Goal: Information Seeking & Learning: Learn about a topic

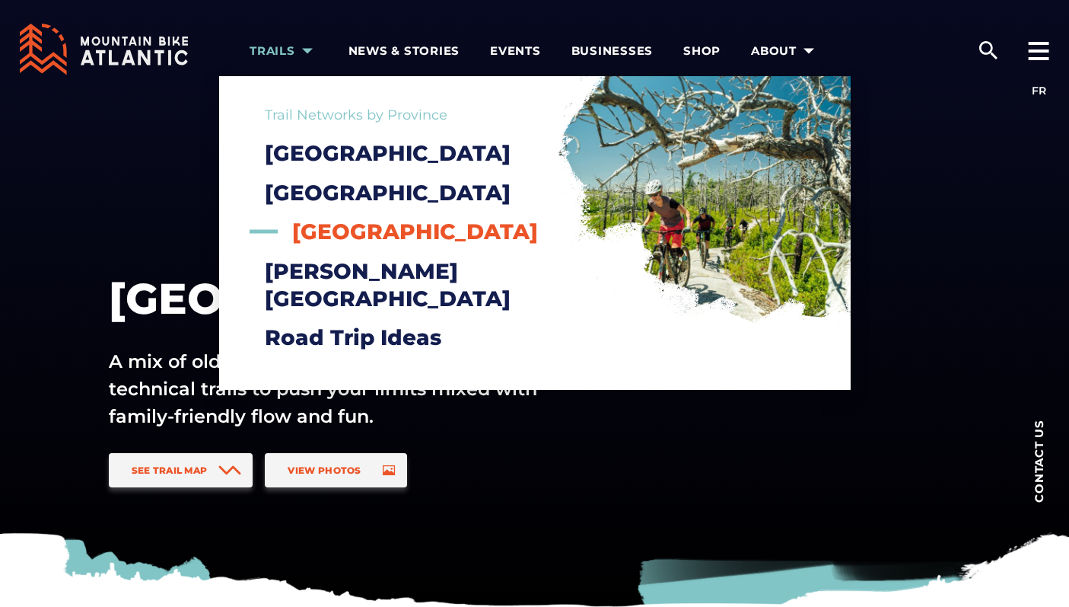
click at [340, 244] on span "[GEOGRAPHIC_DATA]" at bounding box center [415, 231] width 246 height 26
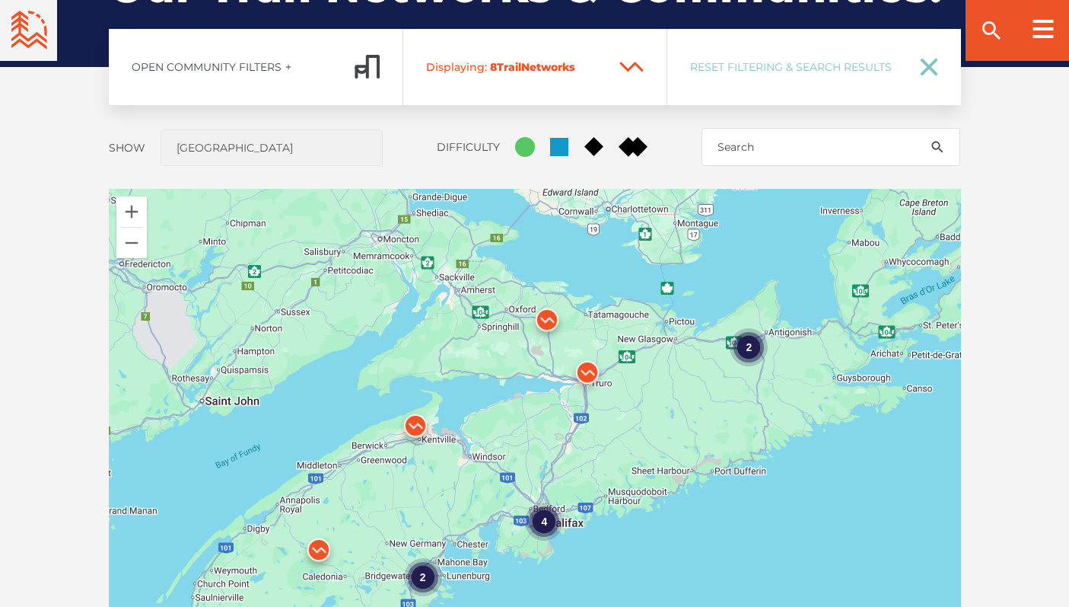
scroll to position [1300, 0]
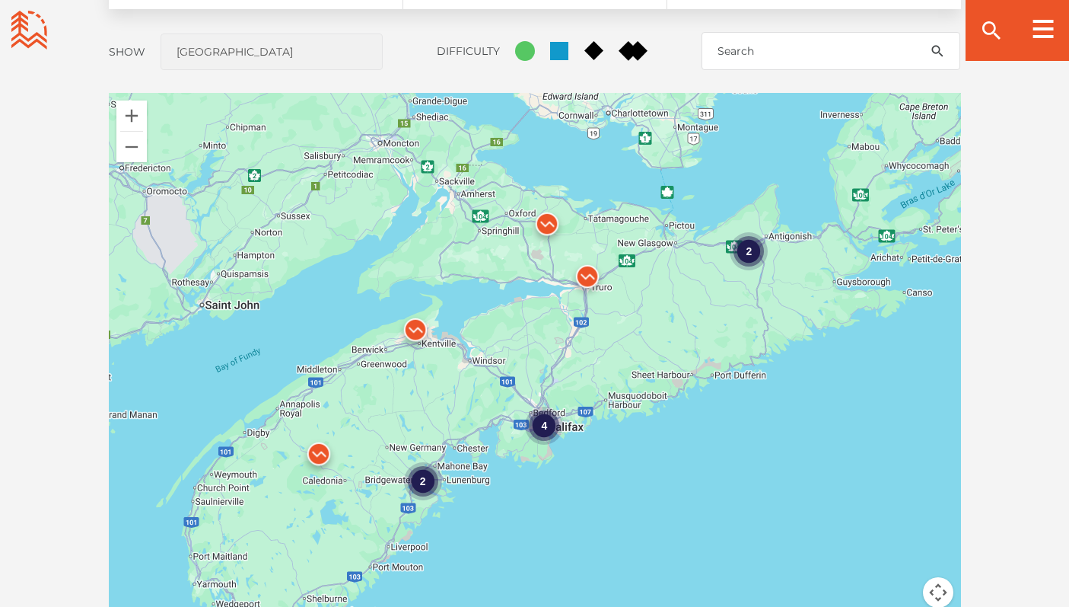
click at [317, 447] on img at bounding box center [319, 458] width 46 height 46
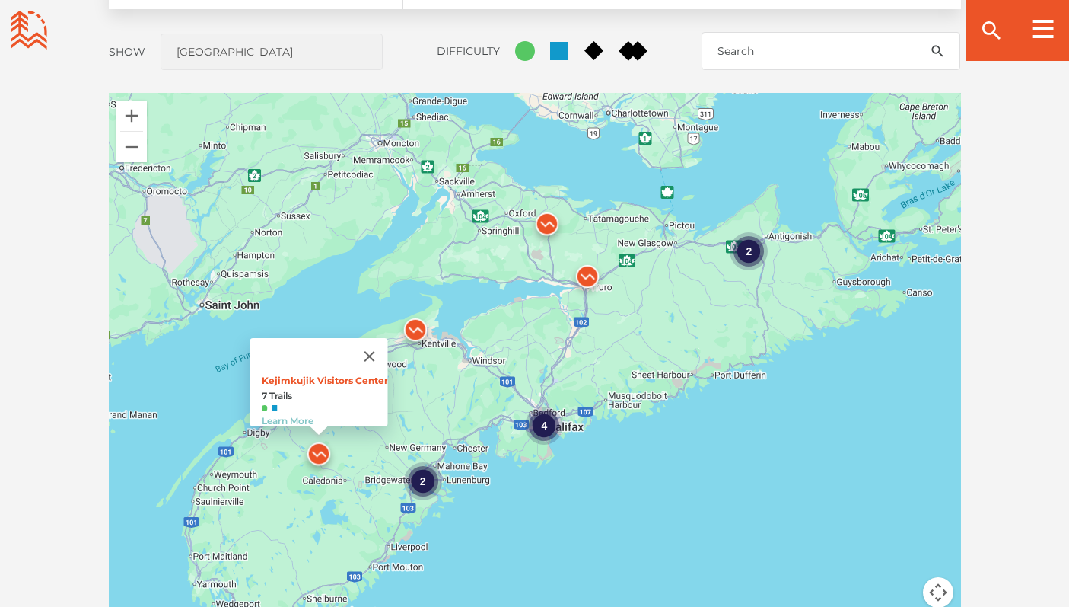
click at [413, 323] on img at bounding box center [416, 333] width 46 height 46
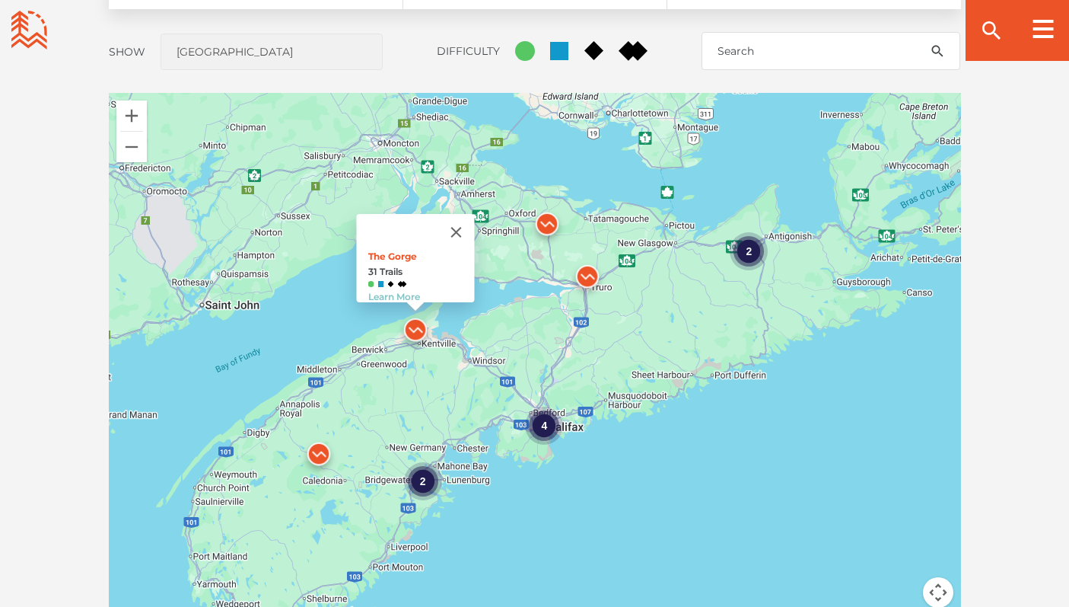
click at [751, 250] on div "2" at bounding box center [749, 251] width 38 height 38
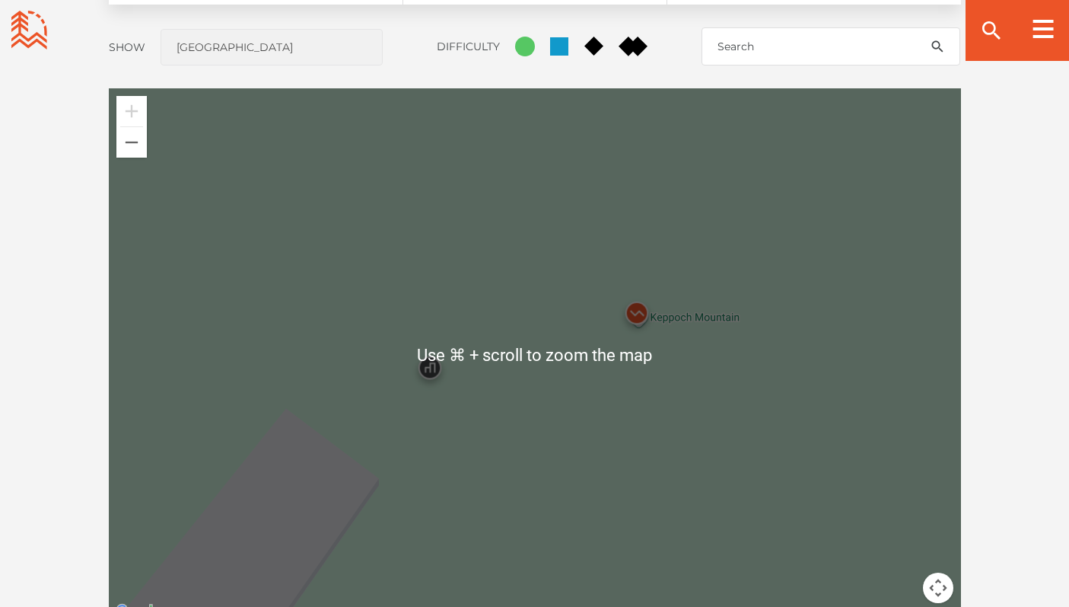
scroll to position [1173, 0]
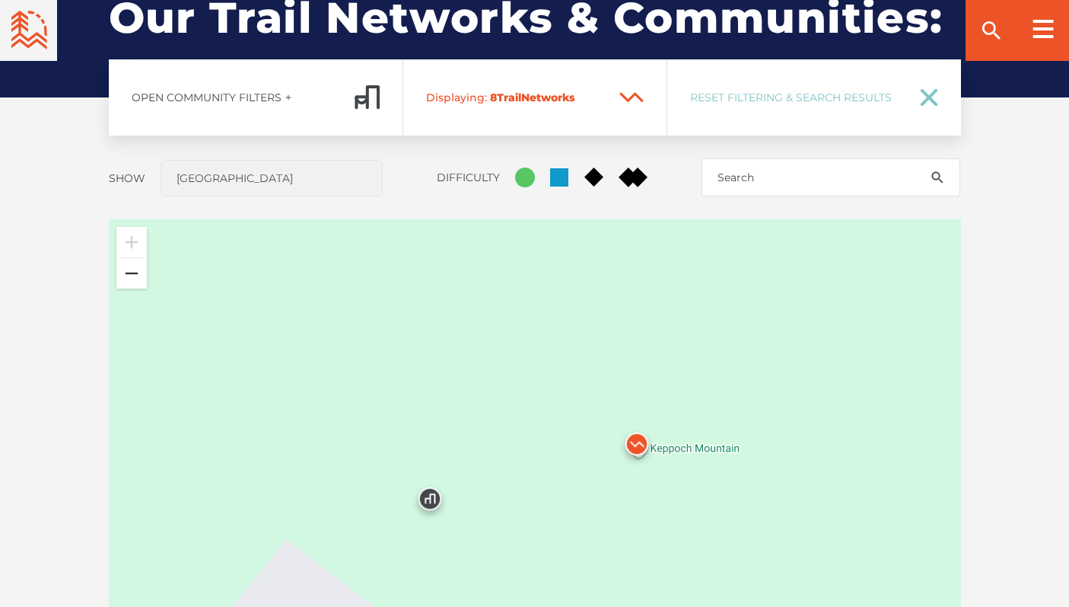
click at [132, 274] on button "Zoom out" at bounding box center [131, 273] width 30 height 30
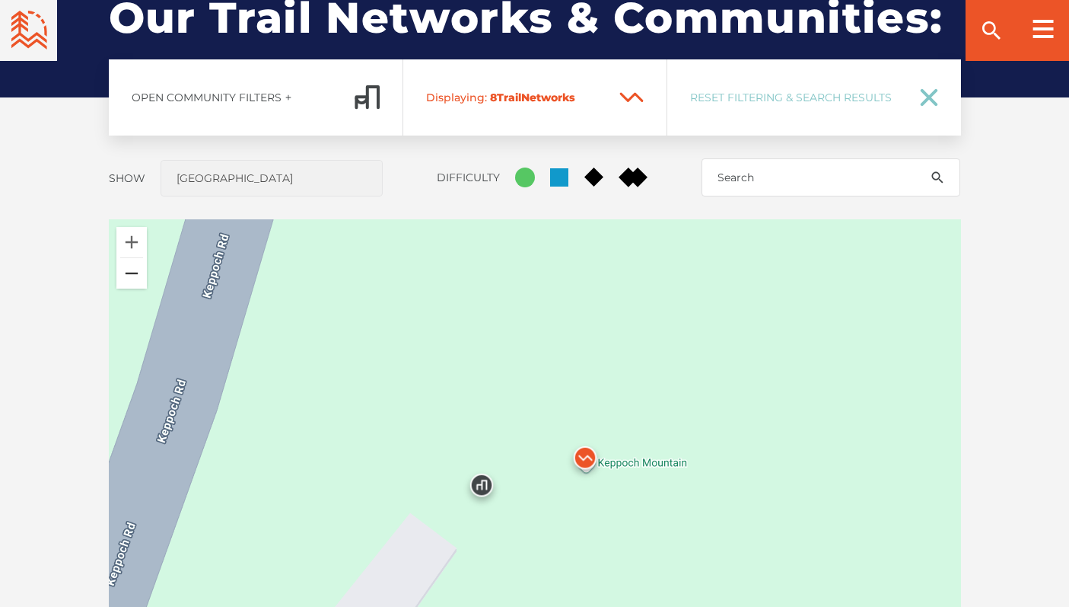
click at [132, 274] on button "Zoom out" at bounding box center [131, 273] width 30 height 30
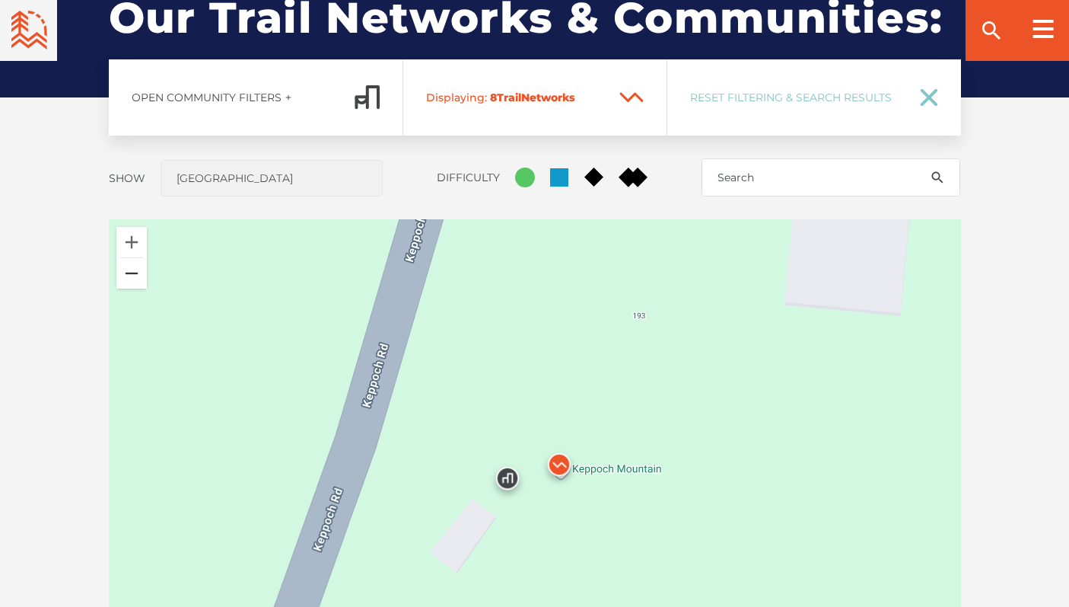
click at [132, 274] on button "Zoom out" at bounding box center [131, 273] width 30 height 30
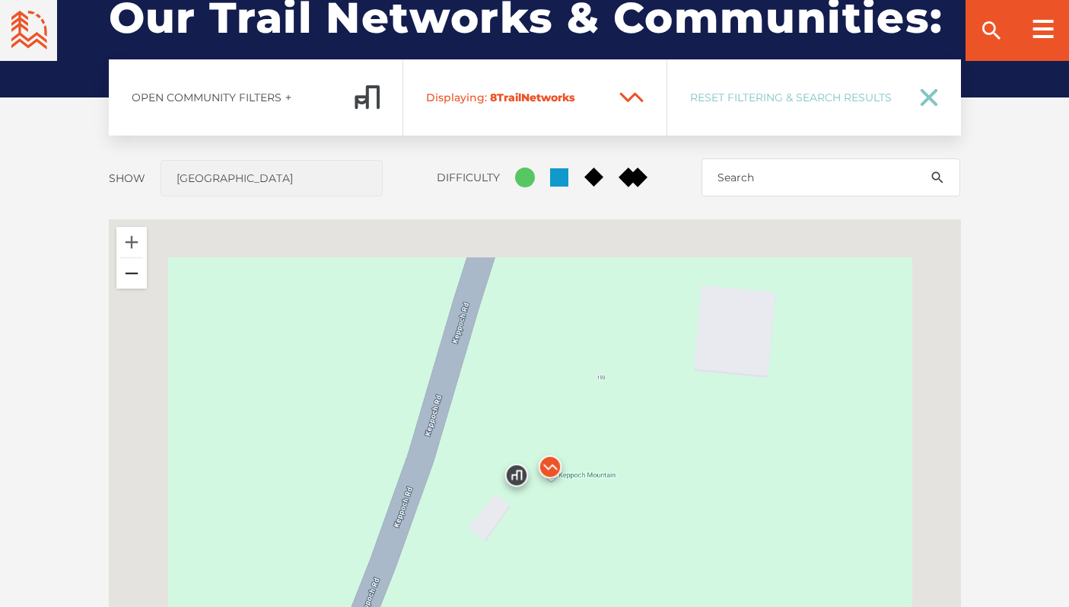
click at [132, 274] on button "Zoom out" at bounding box center [131, 273] width 30 height 30
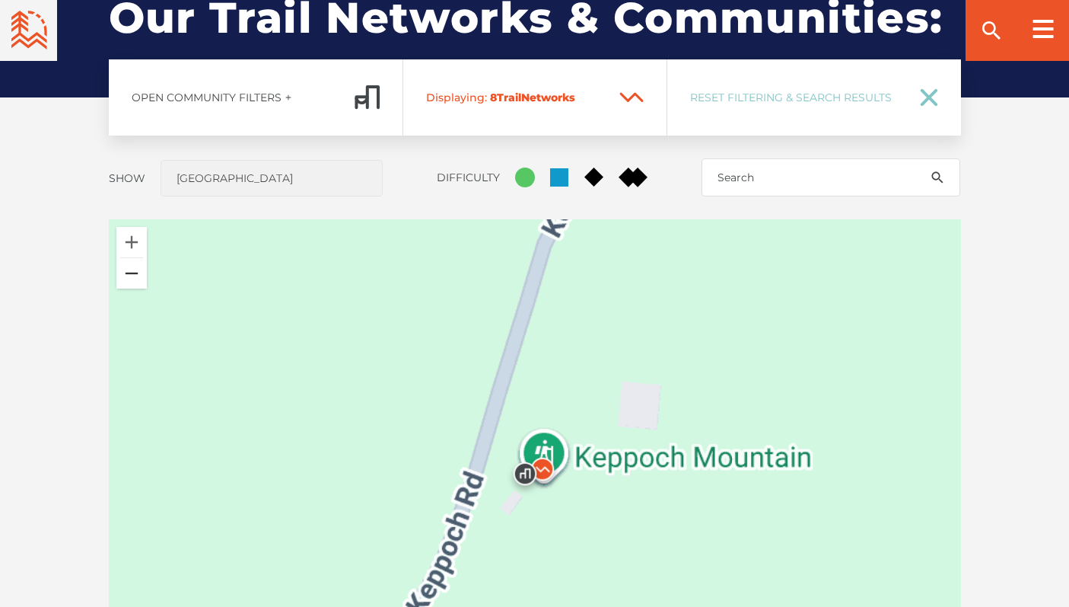
click at [132, 274] on button "Zoom out" at bounding box center [131, 273] width 30 height 30
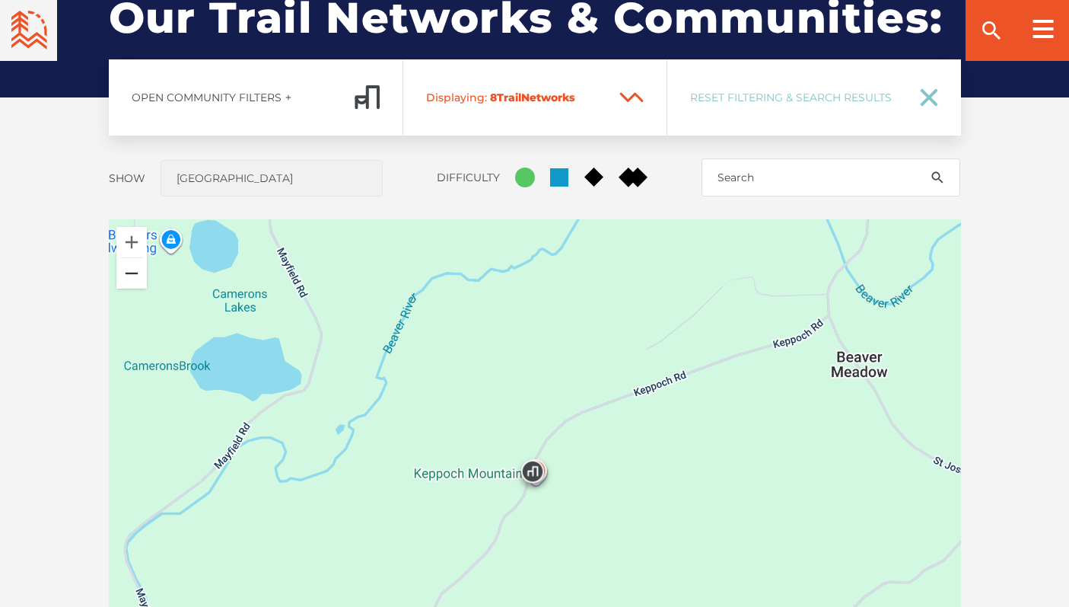
click at [132, 274] on button "Zoom out" at bounding box center [131, 273] width 30 height 30
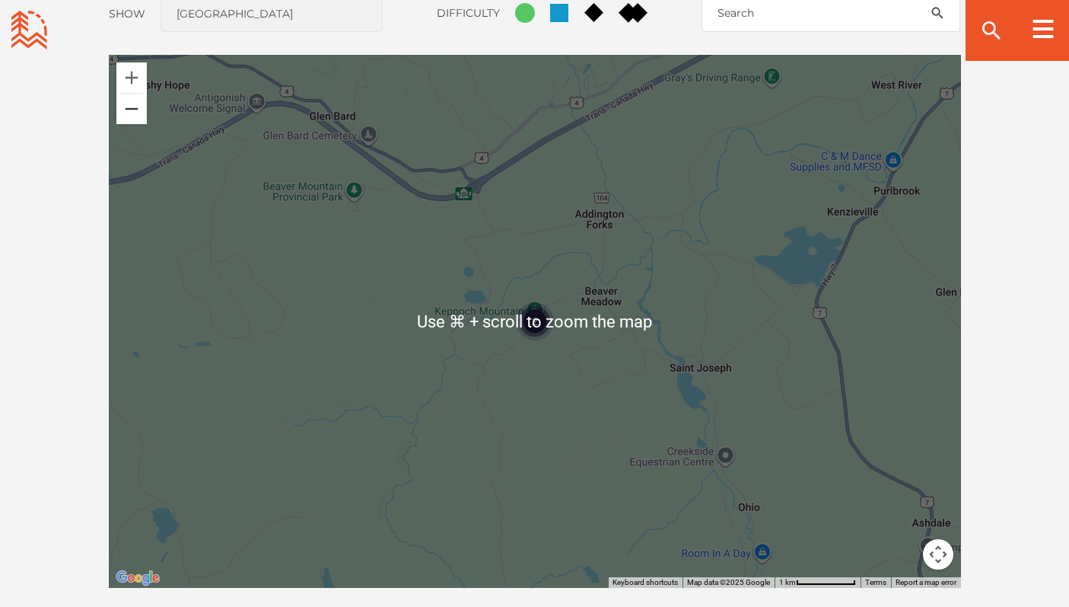
scroll to position [1345, 0]
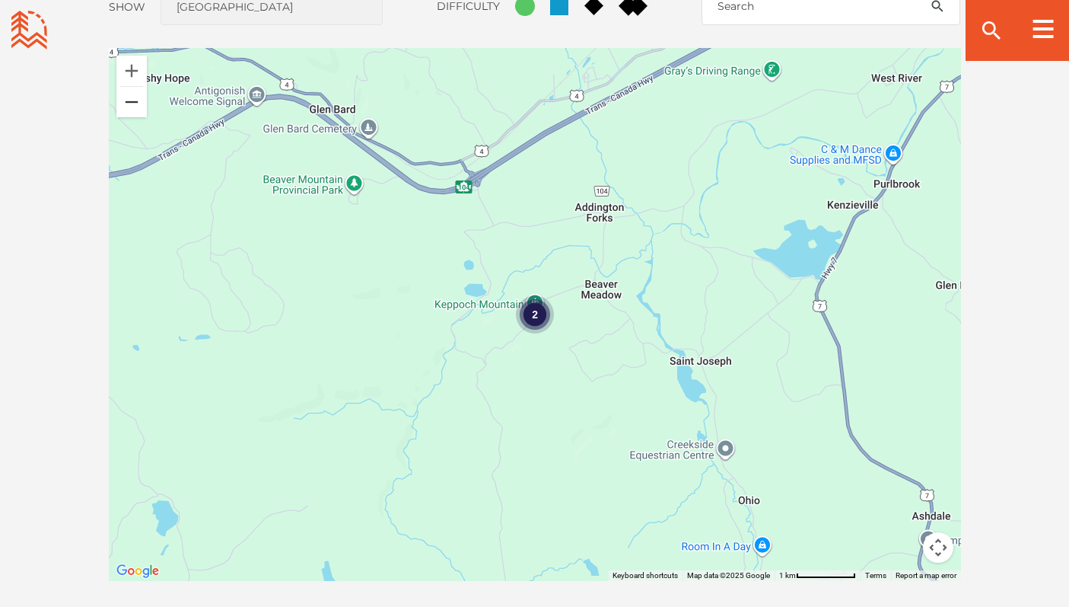
click at [131, 97] on button "Zoom out" at bounding box center [131, 102] width 30 height 30
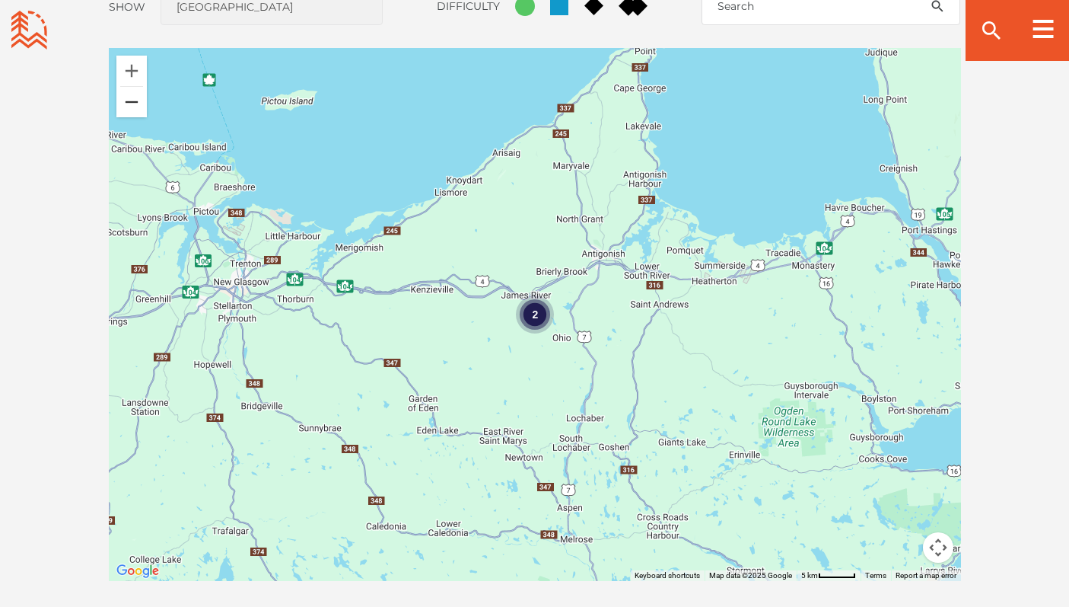
click at [131, 97] on button "Zoom out" at bounding box center [131, 102] width 30 height 30
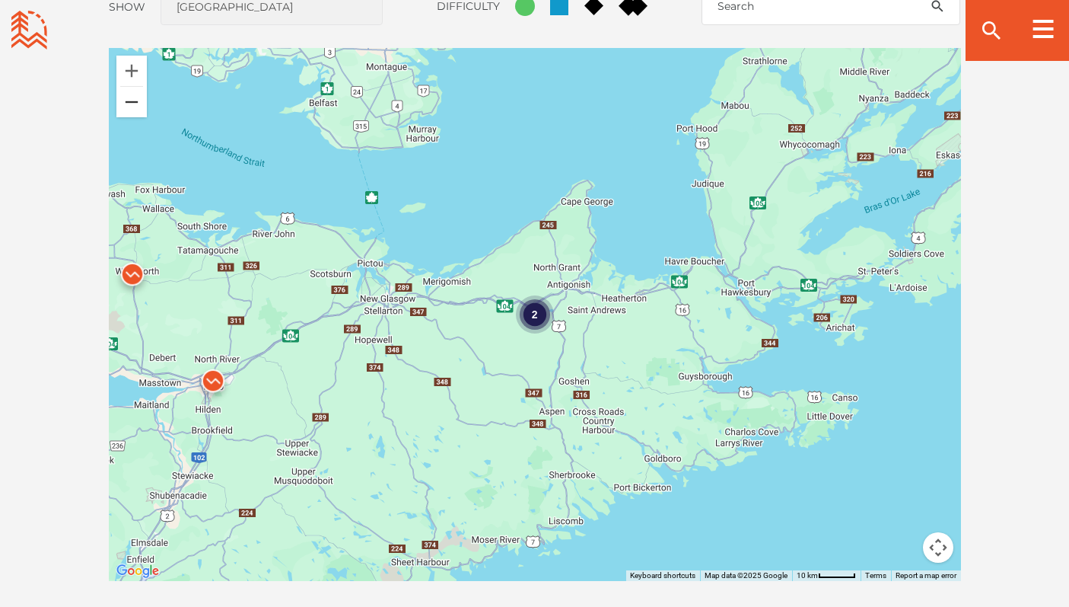
click at [131, 97] on button "Zoom out" at bounding box center [131, 102] width 30 height 30
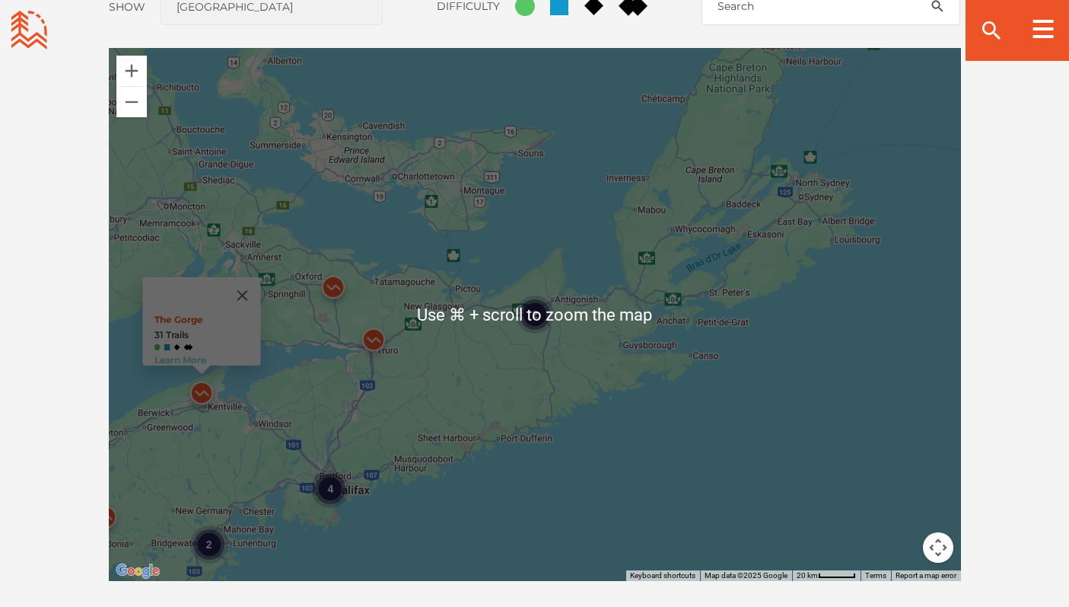
scroll to position [1345, 0]
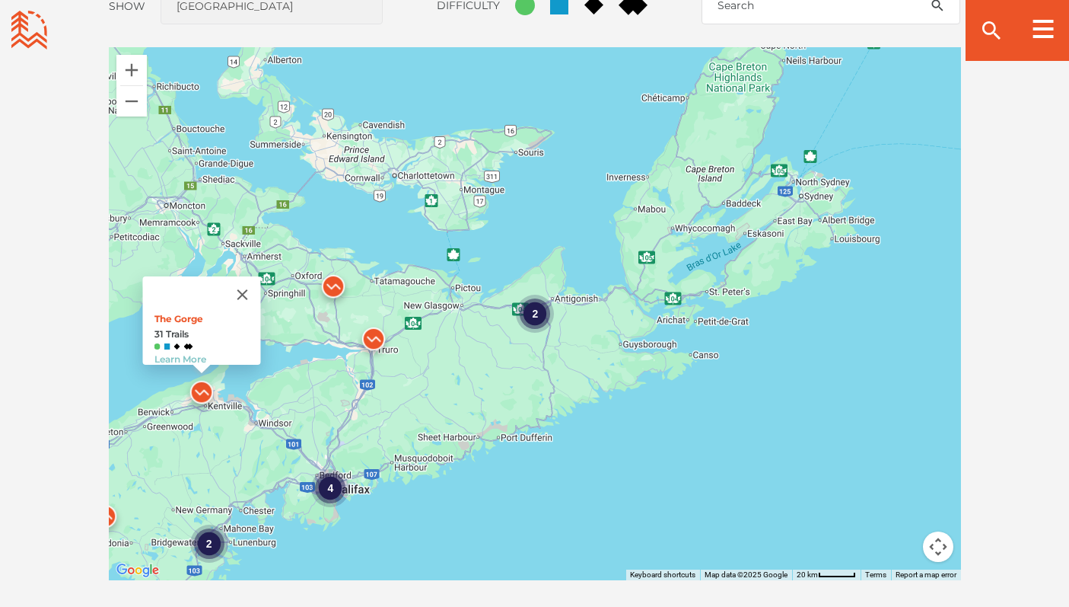
click at [474, 444] on div "4 2 2 The Gorge 31 Trails Learn More" at bounding box center [535, 313] width 852 height 533
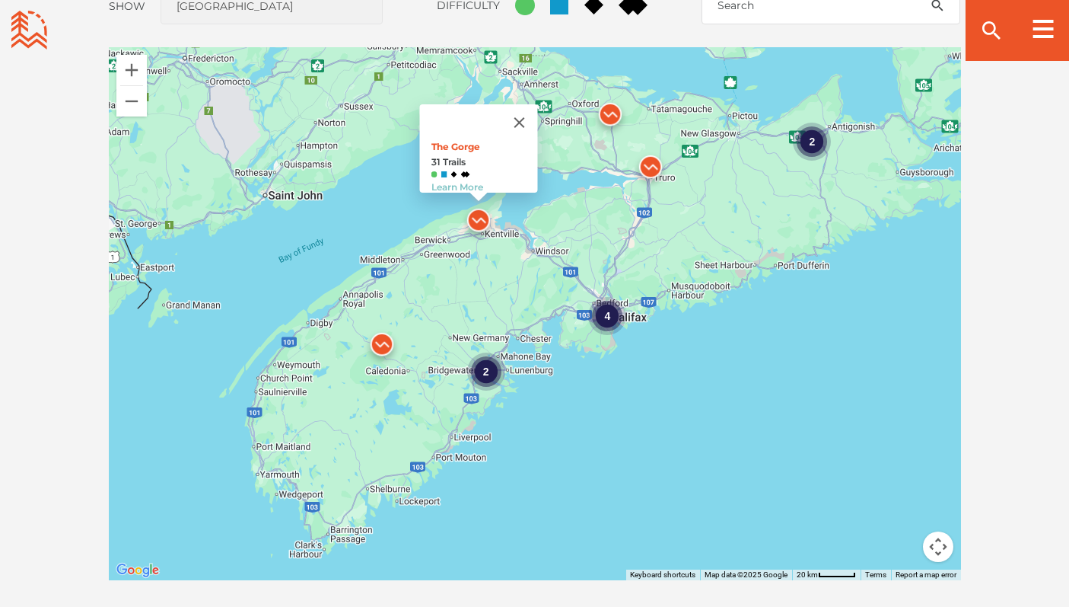
drag, startPoint x: 425, startPoint y: 404, endPoint x: 705, endPoint y: 232, distance: 328.6
click at [705, 232] on div "4 2 2 The Gorge 31 Trails Learn More" at bounding box center [535, 313] width 852 height 533
click at [527, 110] on button "Close" at bounding box center [519, 122] width 37 height 37
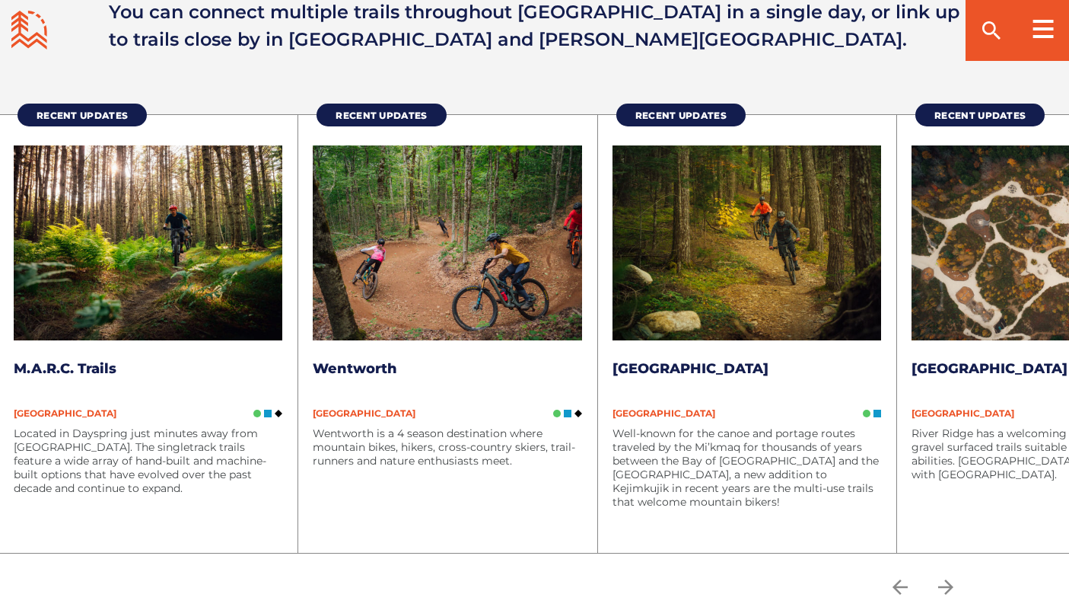
scroll to position [1959, 0]
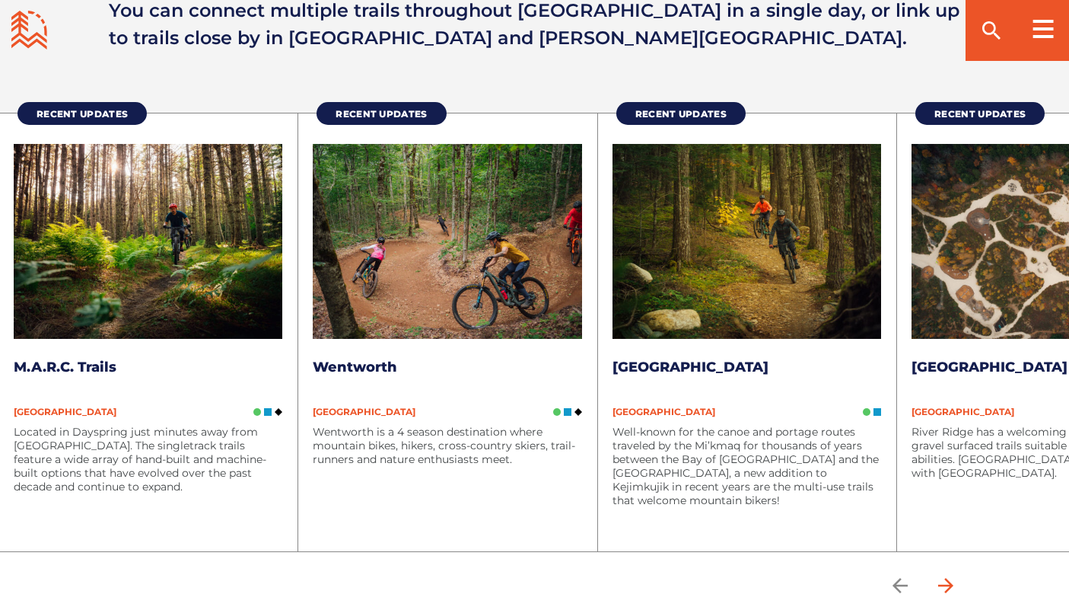
click at [945, 588] on icon "arrow forward" at bounding box center [945, 585] width 23 height 23
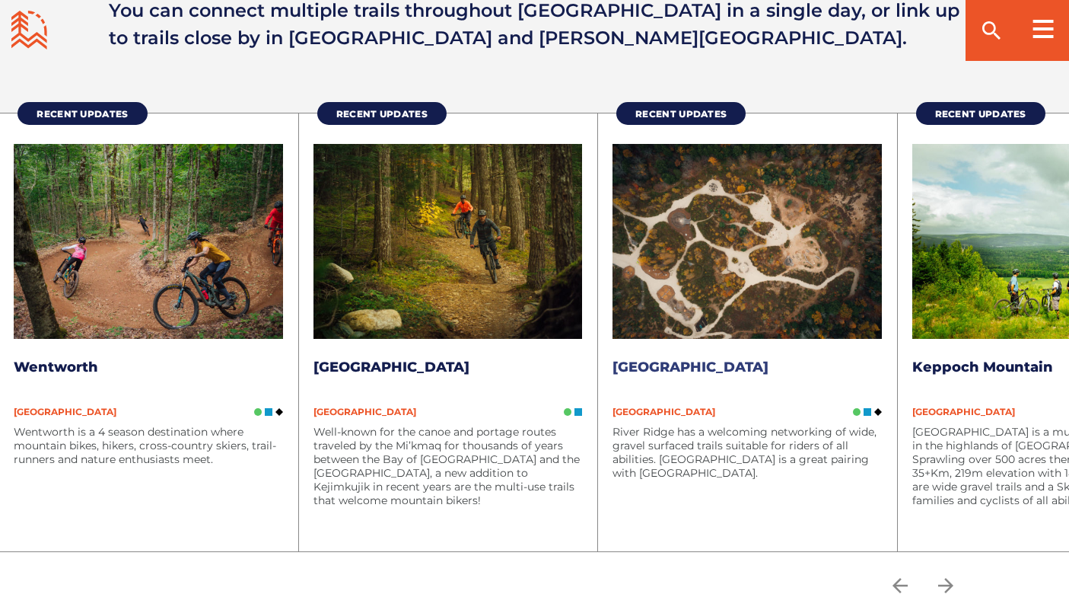
click at [725, 363] on link "[GEOGRAPHIC_DATA]" at bounding box center [691, 366] width 156 height 17
click at [941, 584] on icon "arrow forward" at bounding box center [945, 585] width 23 height 23
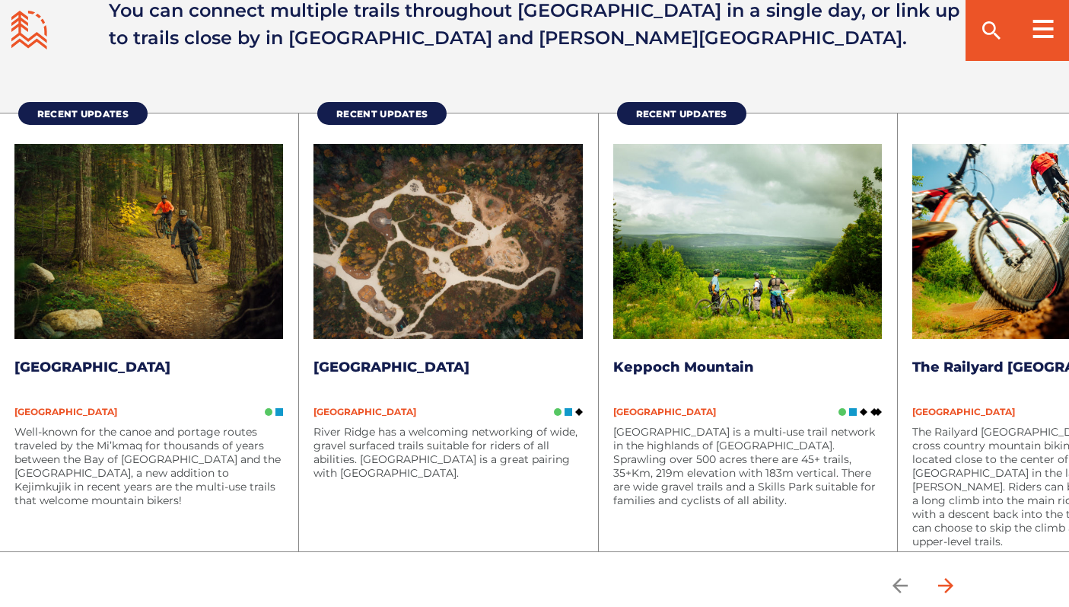
click at [941, 584] on icon "arrow forward" at bounding box center [945, 585] width 23 height 23
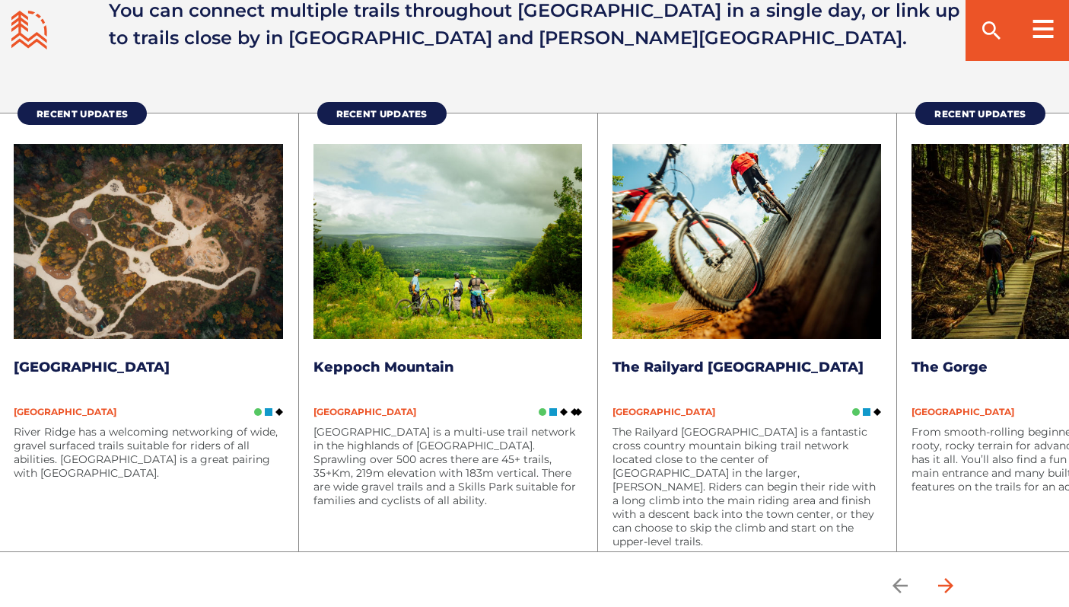
click at [941, 584] on icon "arrow forward" at bounding box center [945, 585] width 23 height 23
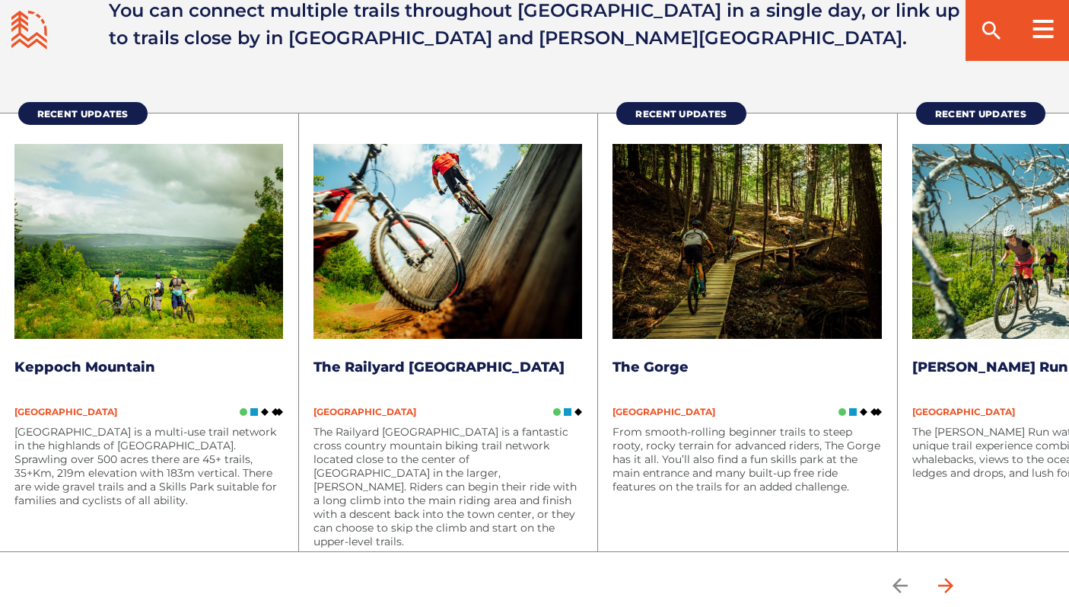
click at [941, 584] on icon "arrow forward" at bounding box center [945, 585] width 23 height 23
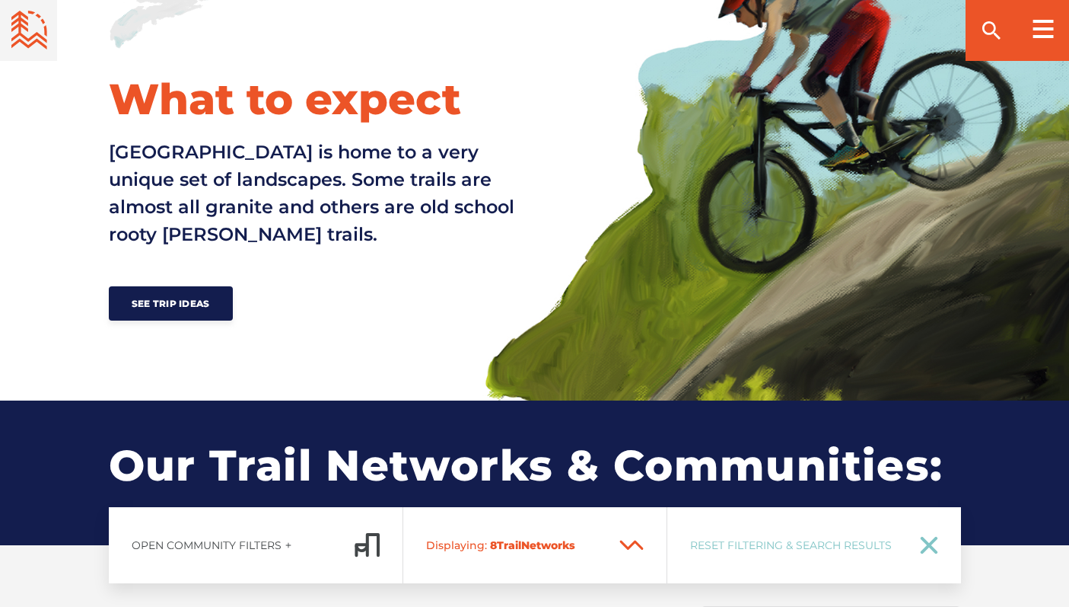
scroll to position [698, 0]
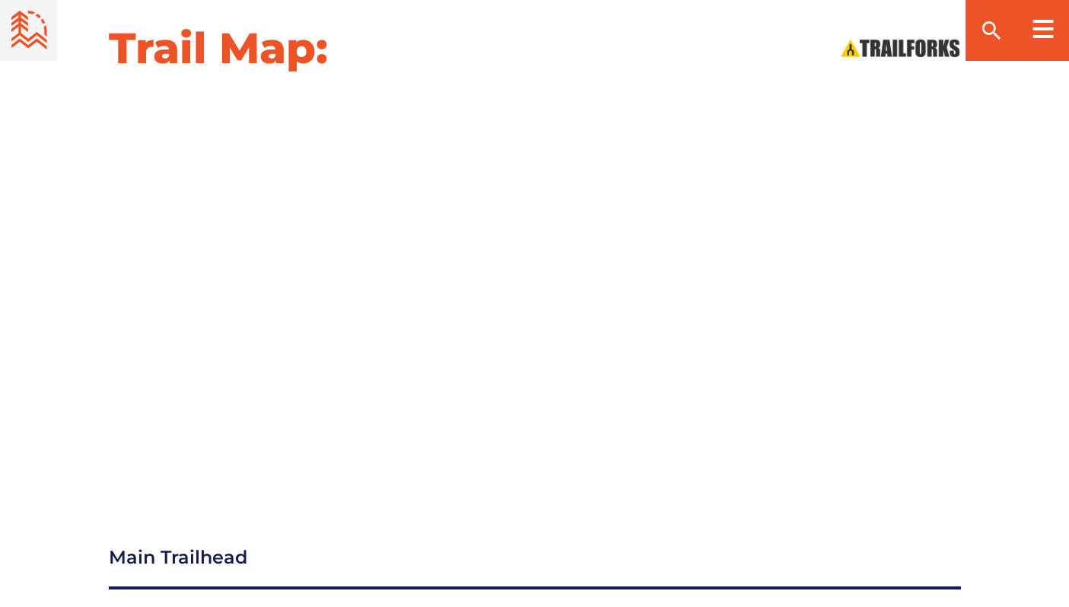
scroll to position [1985, 0]
